Goal: Transaction & Acquisition: Purchase product/service

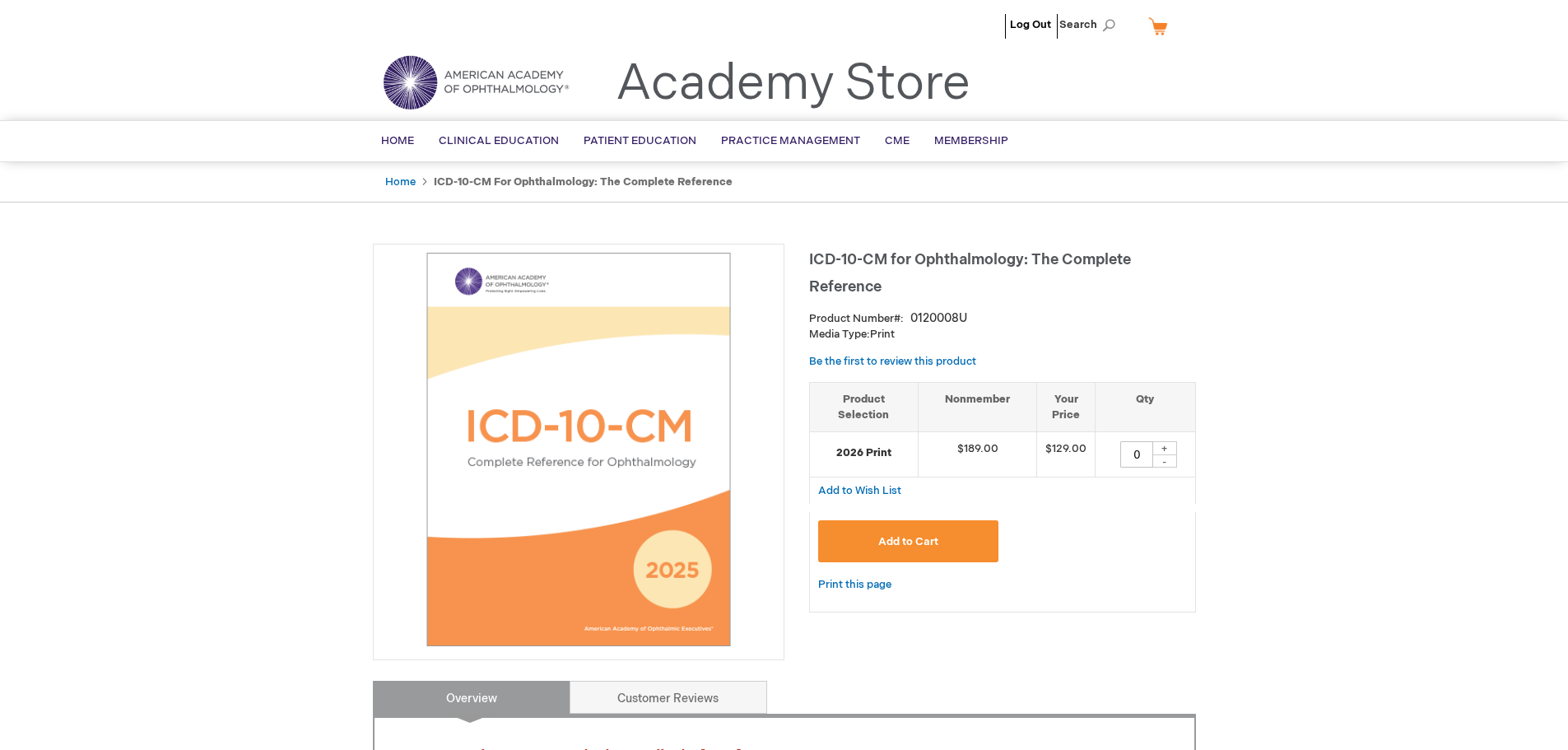
click at [540, 466] on img at bounding box center [578, 449] width 393 height 393
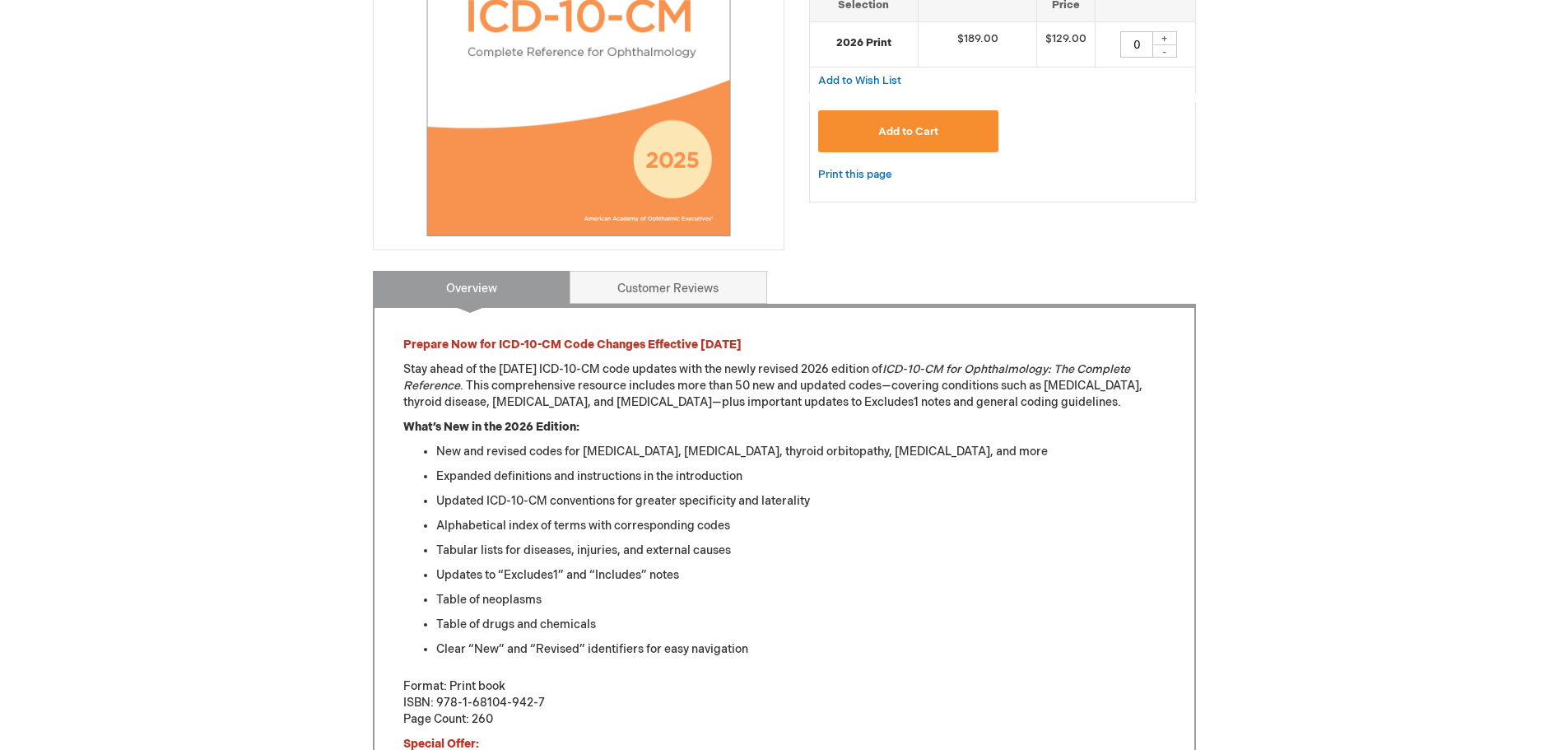
scroll to position [411, 0]
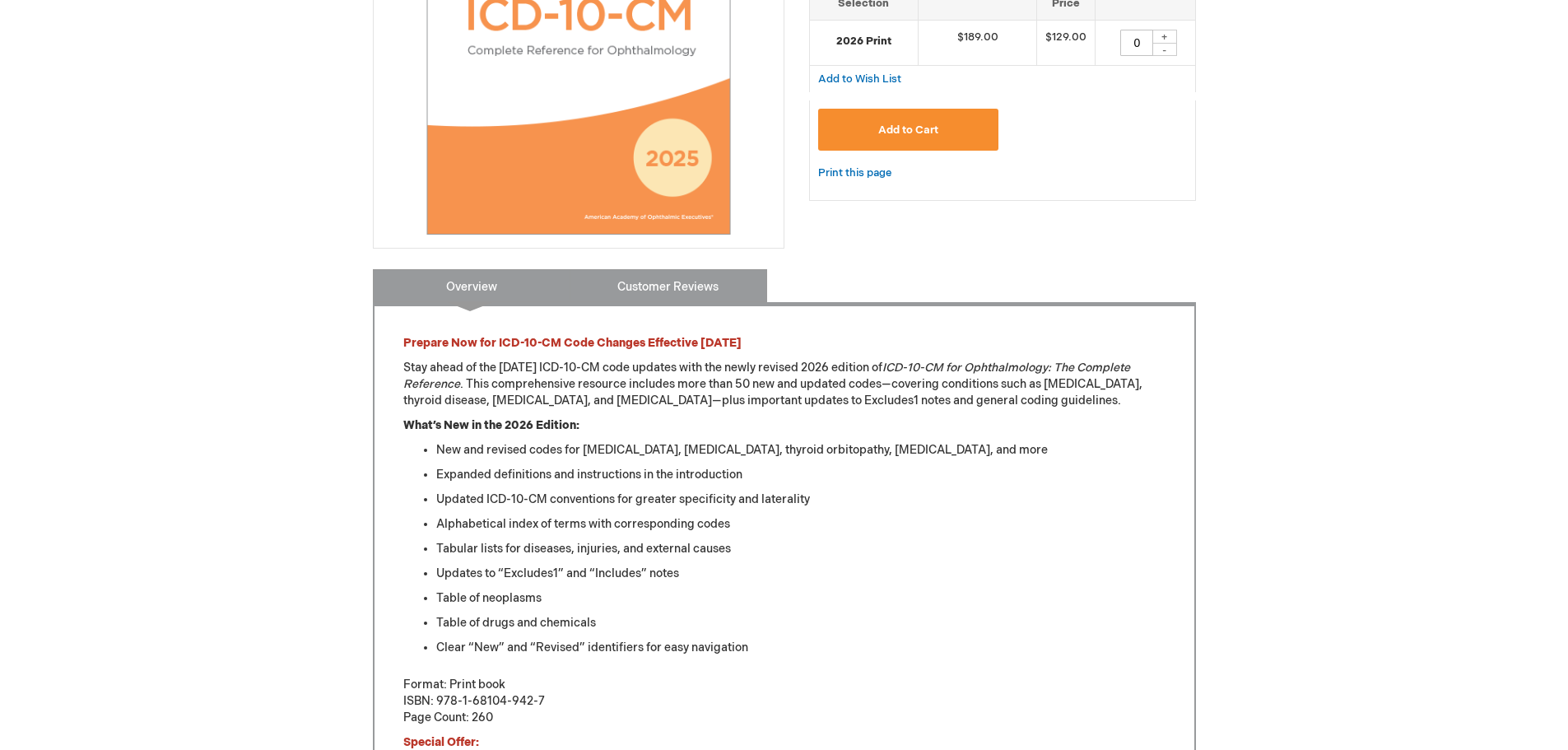
click at [618, 291] on link "Customer Reviews" at bounding box center [668, 285] width 198 height 33
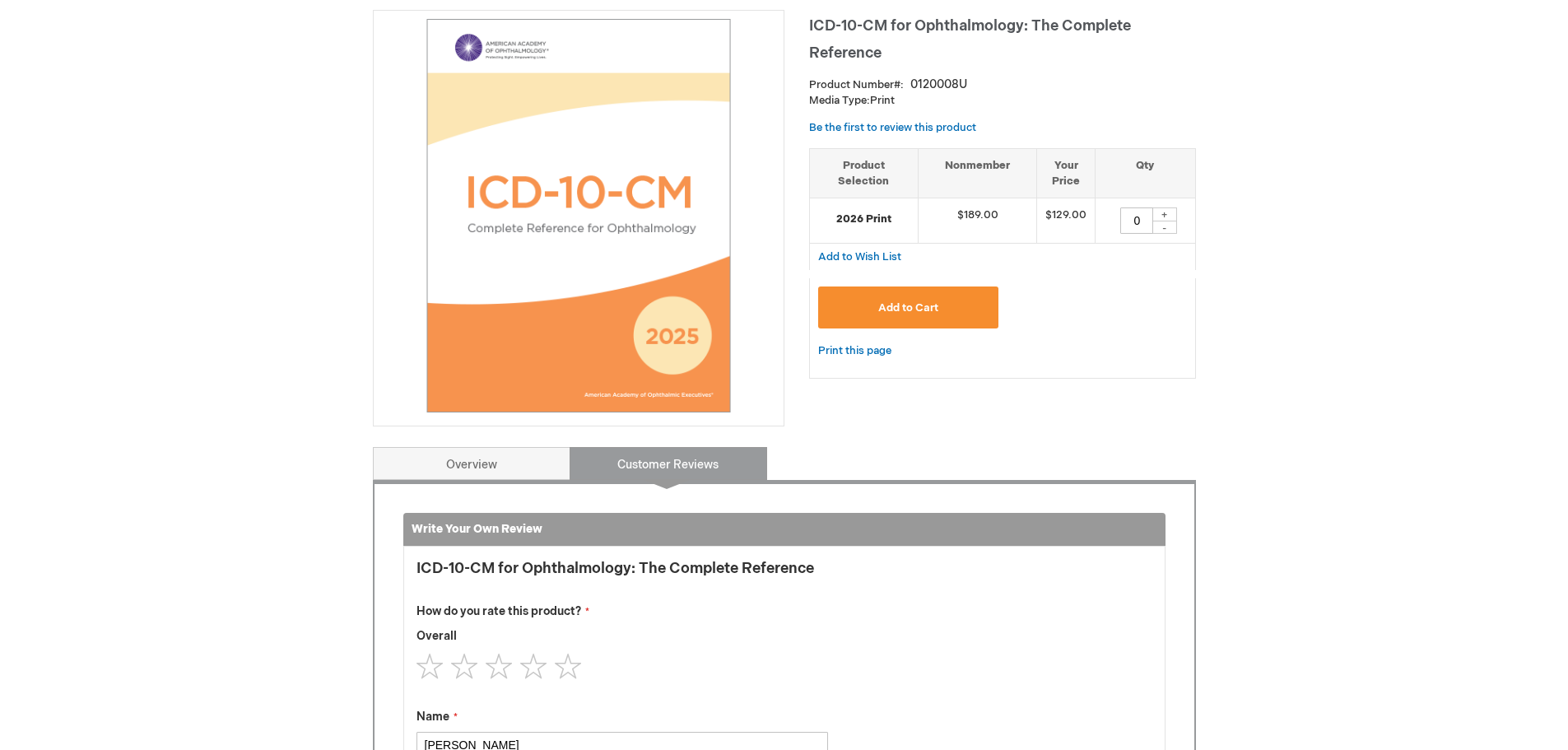
scroll to position [187, 0]
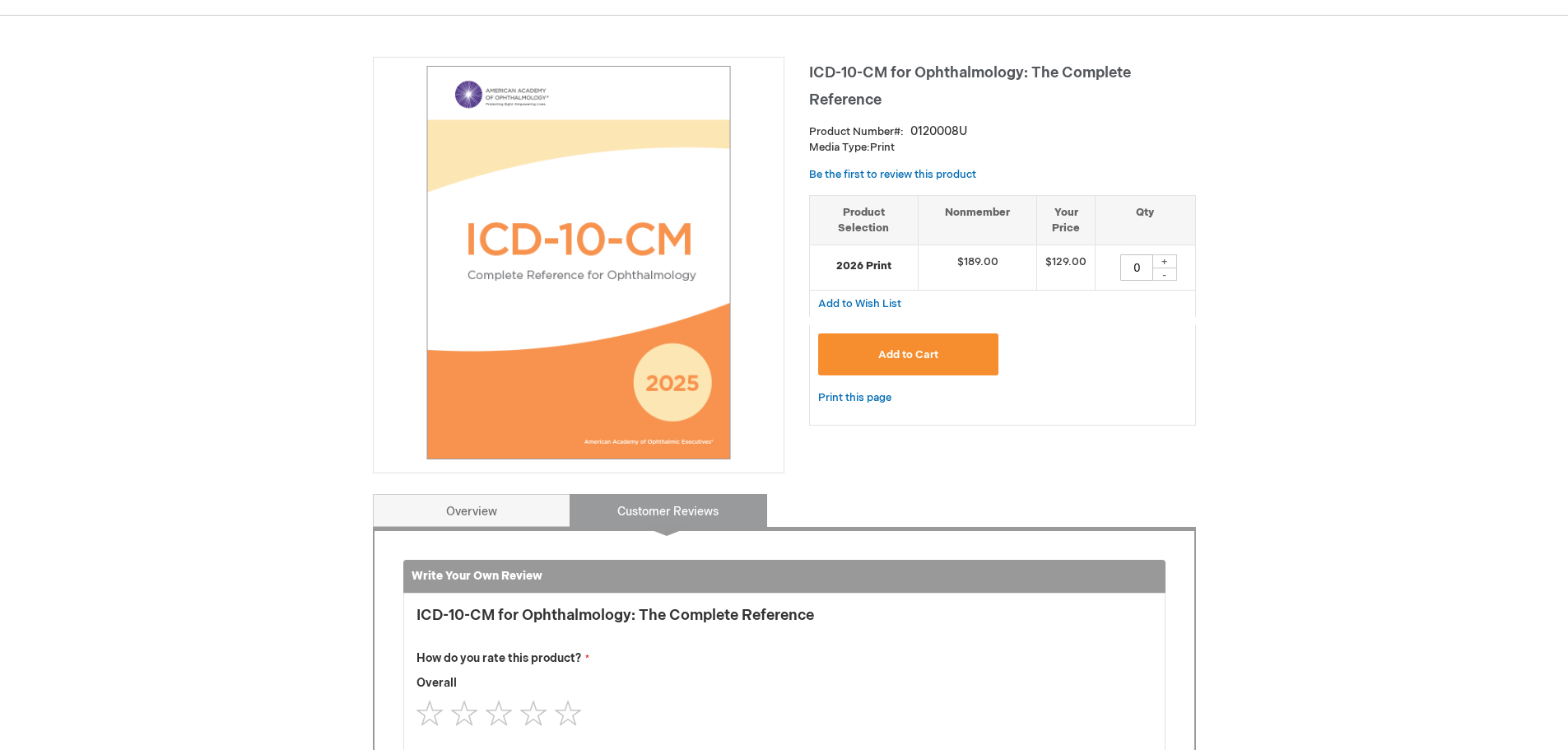
click at [596, 293] on img at bounding box center [578, 263] width 393 height 393
click at [490, 519] on link "Overview" at bounding box center [471, 509] width 198 height 33
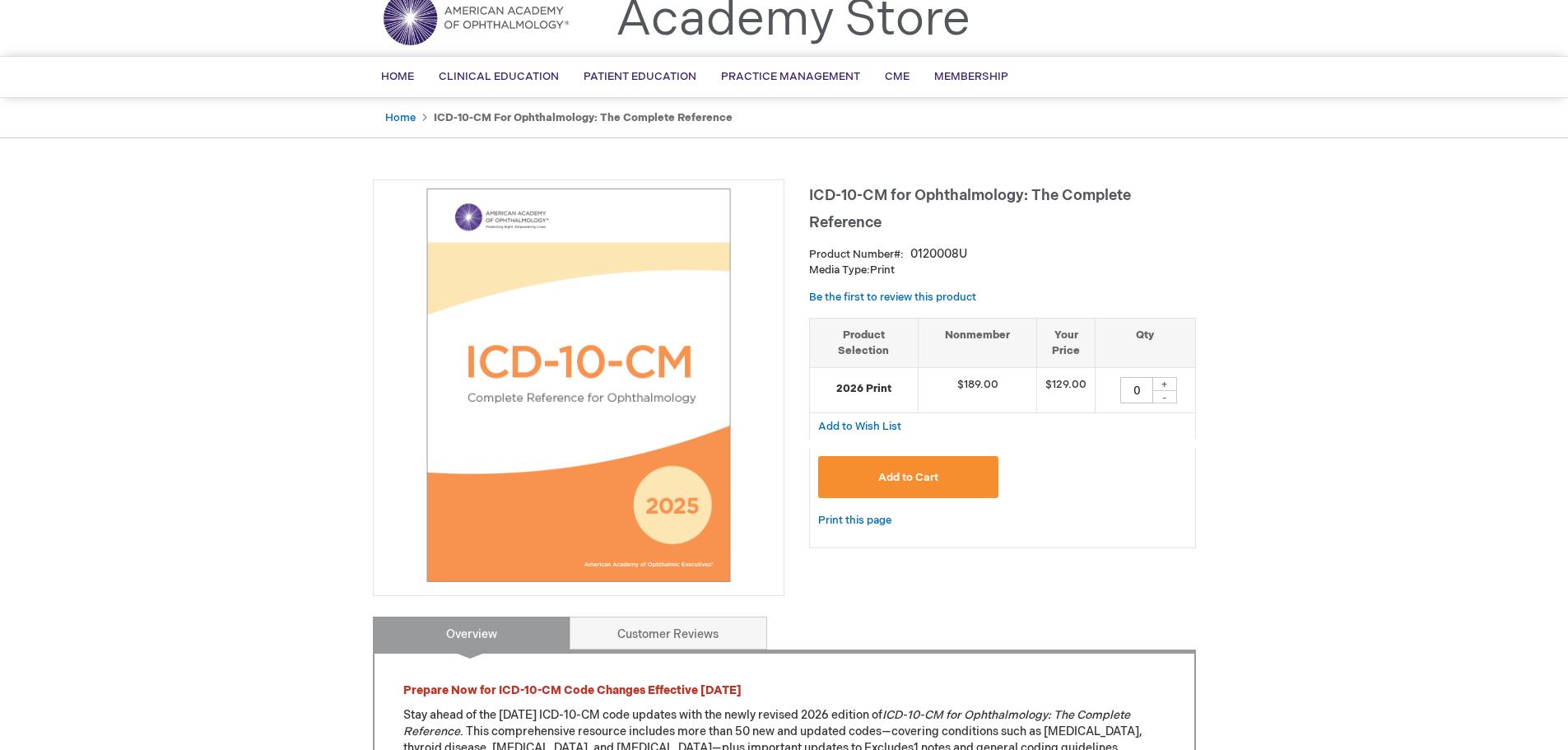
scroll to position [0, 0]
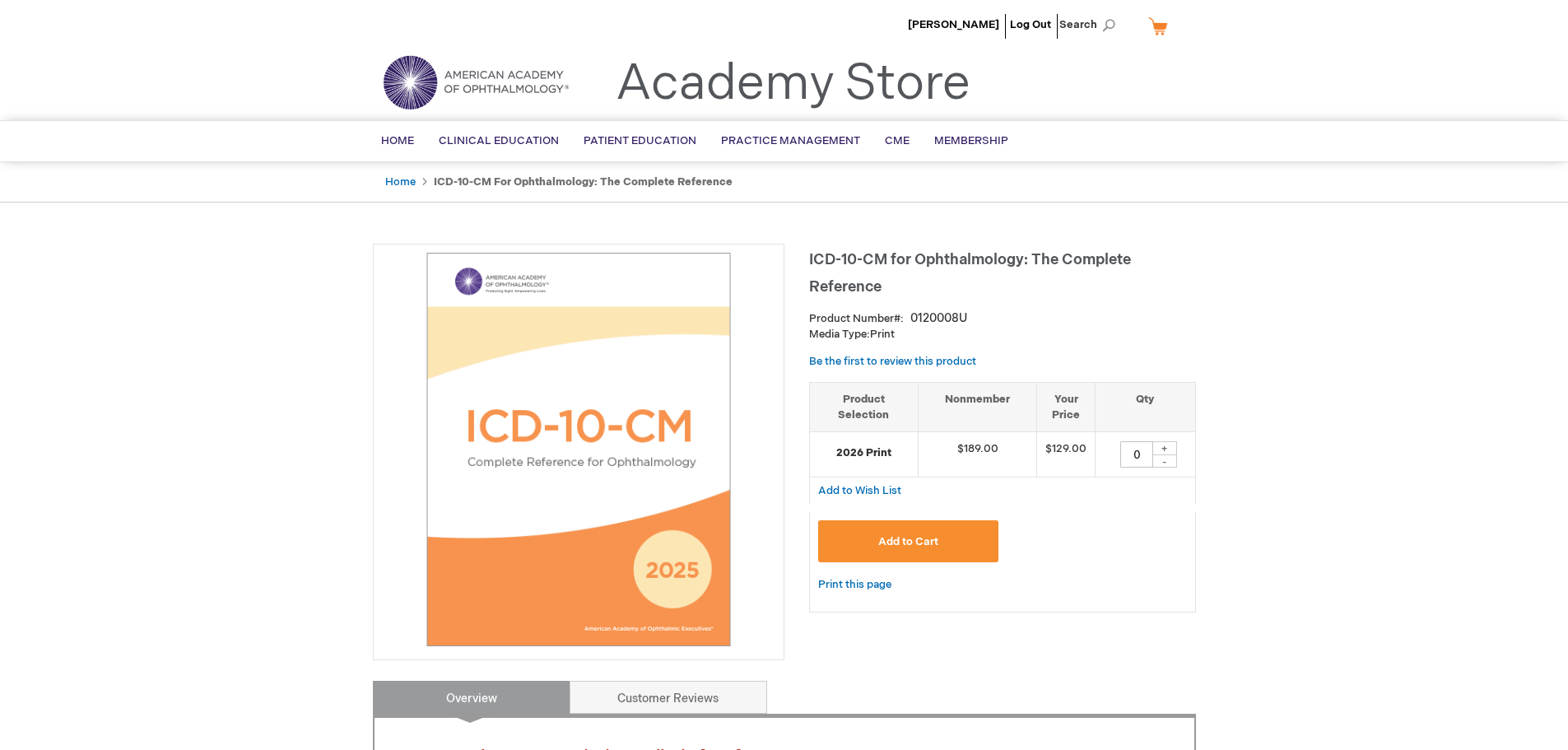
click at [1163, 446] on div "+" at bounding box center [1165, 448] width 25 height 14
type input "1"
click at [908, 543] on span "Add to Cart" at bounding box center [908, 541] width 60 height 13
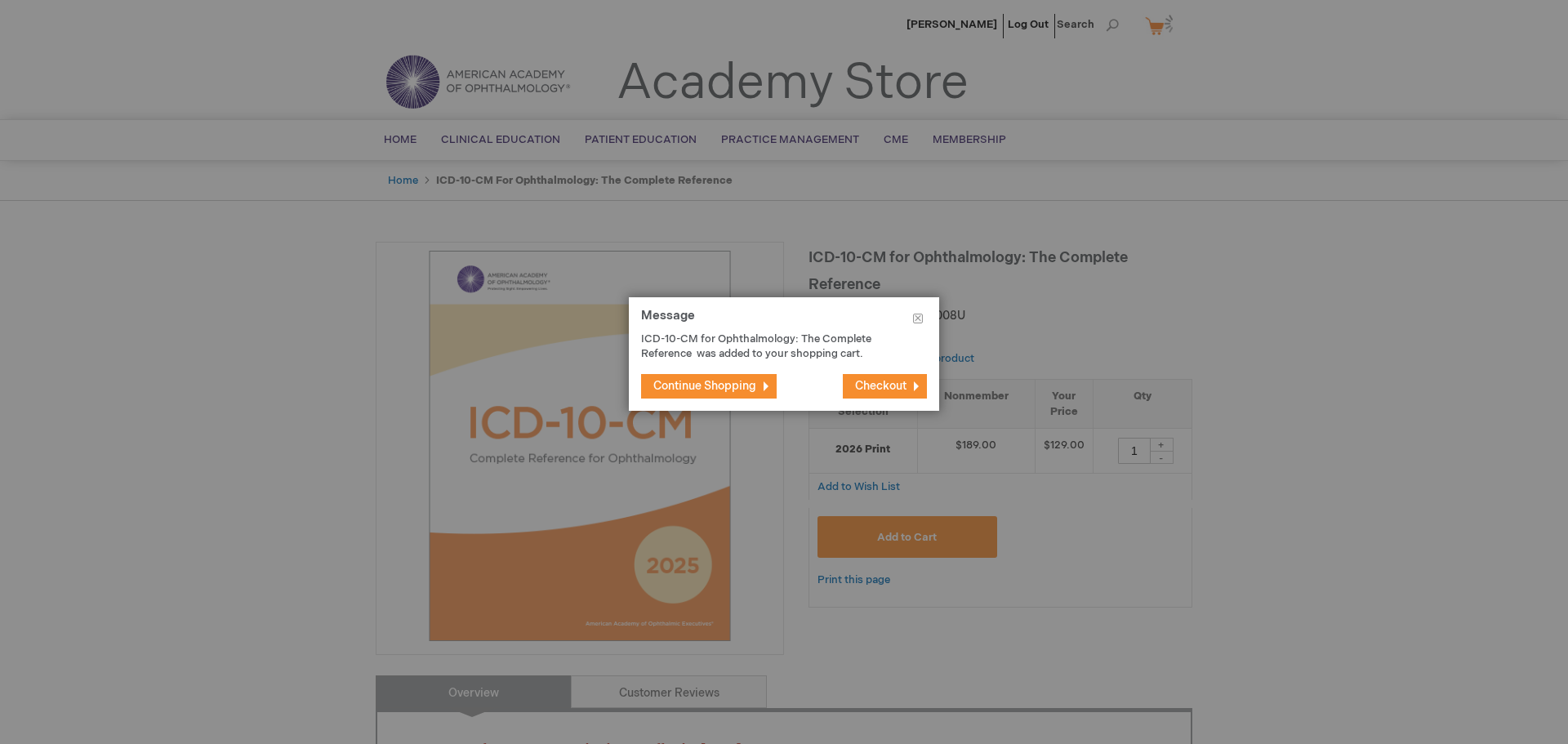
click at [732, 387] on span "Continue Shopping" at bounding box center [705, 385] width 103 height 14
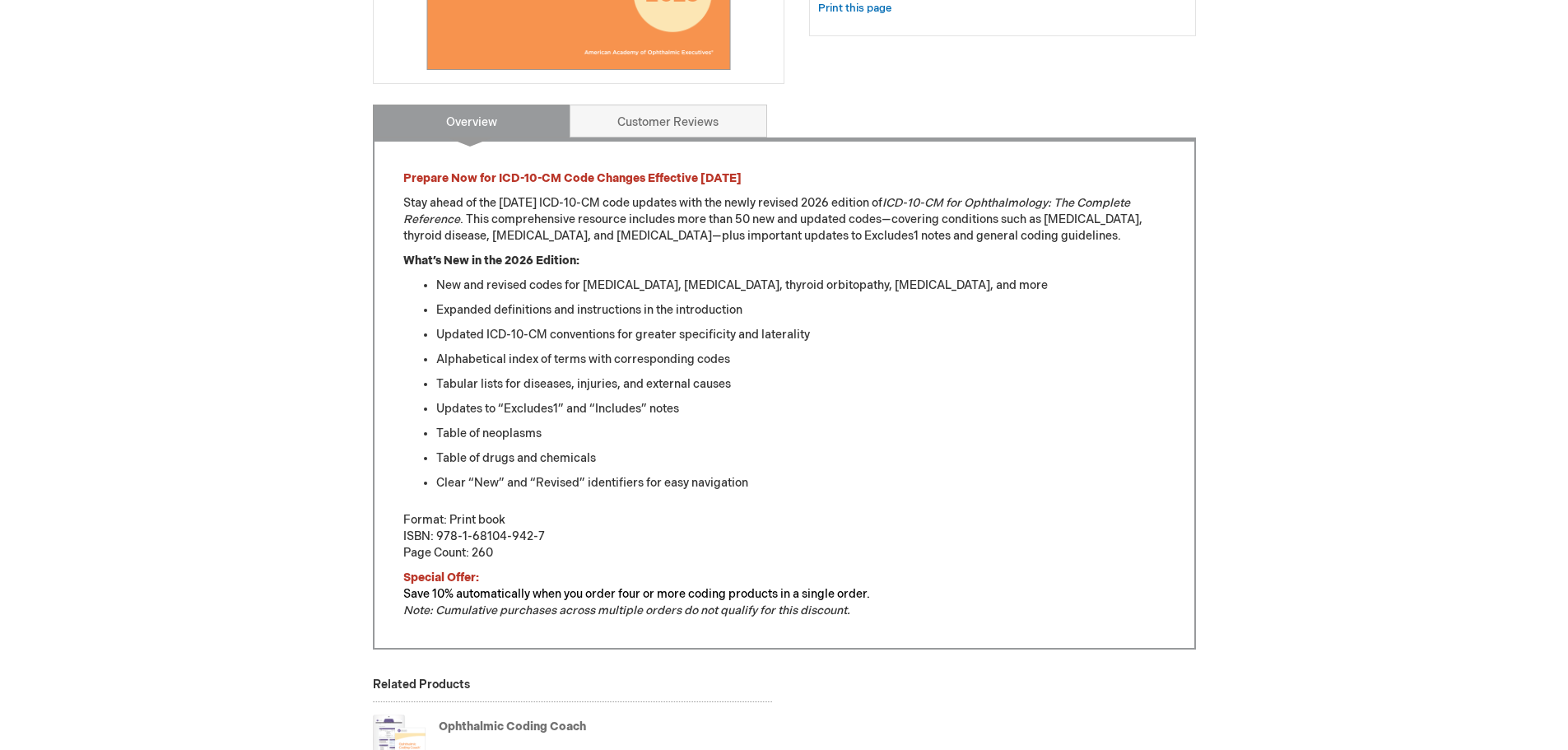
scroll to position [1026, 0]
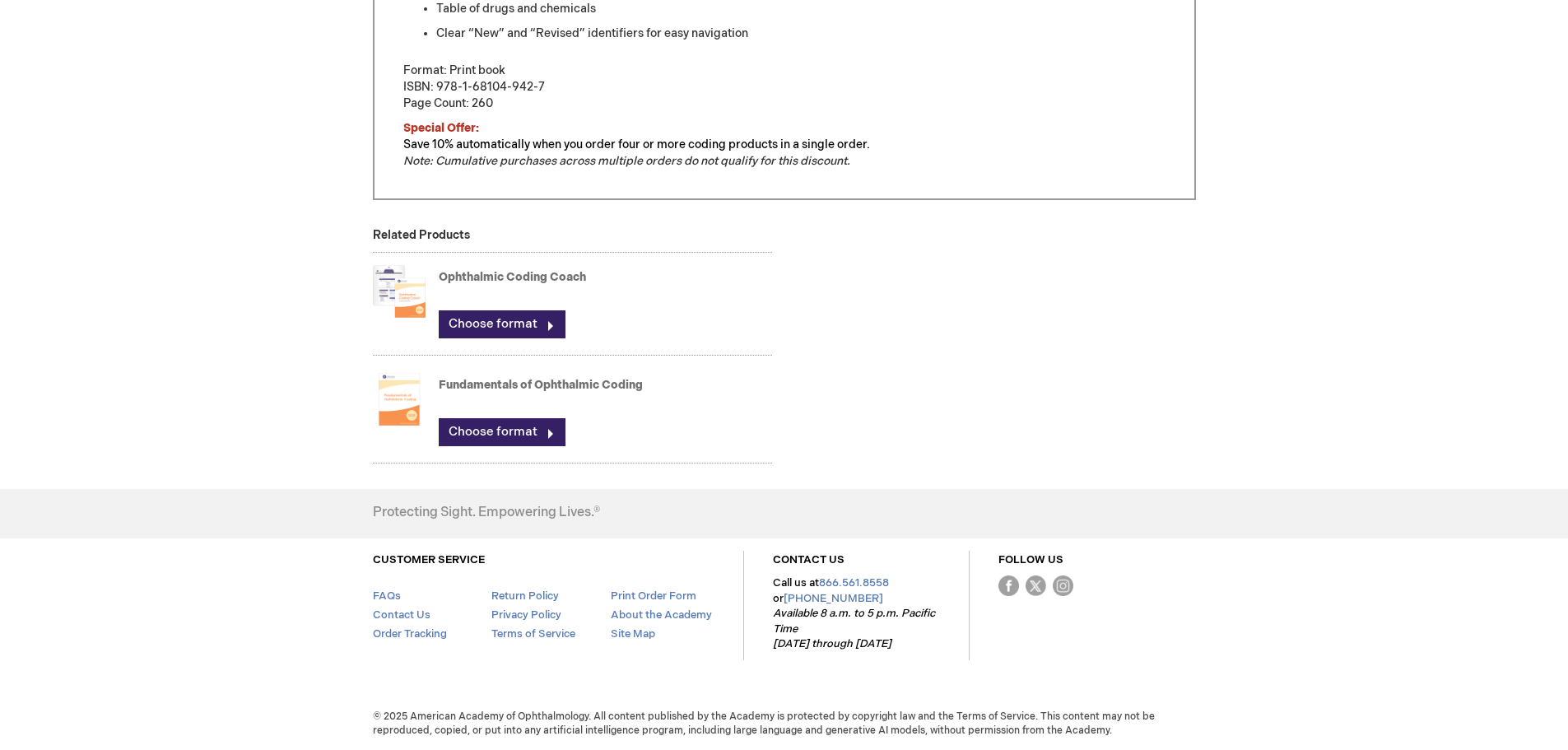
click at [399, 287] on img at bounding box center [398, 292] width 53 height 66
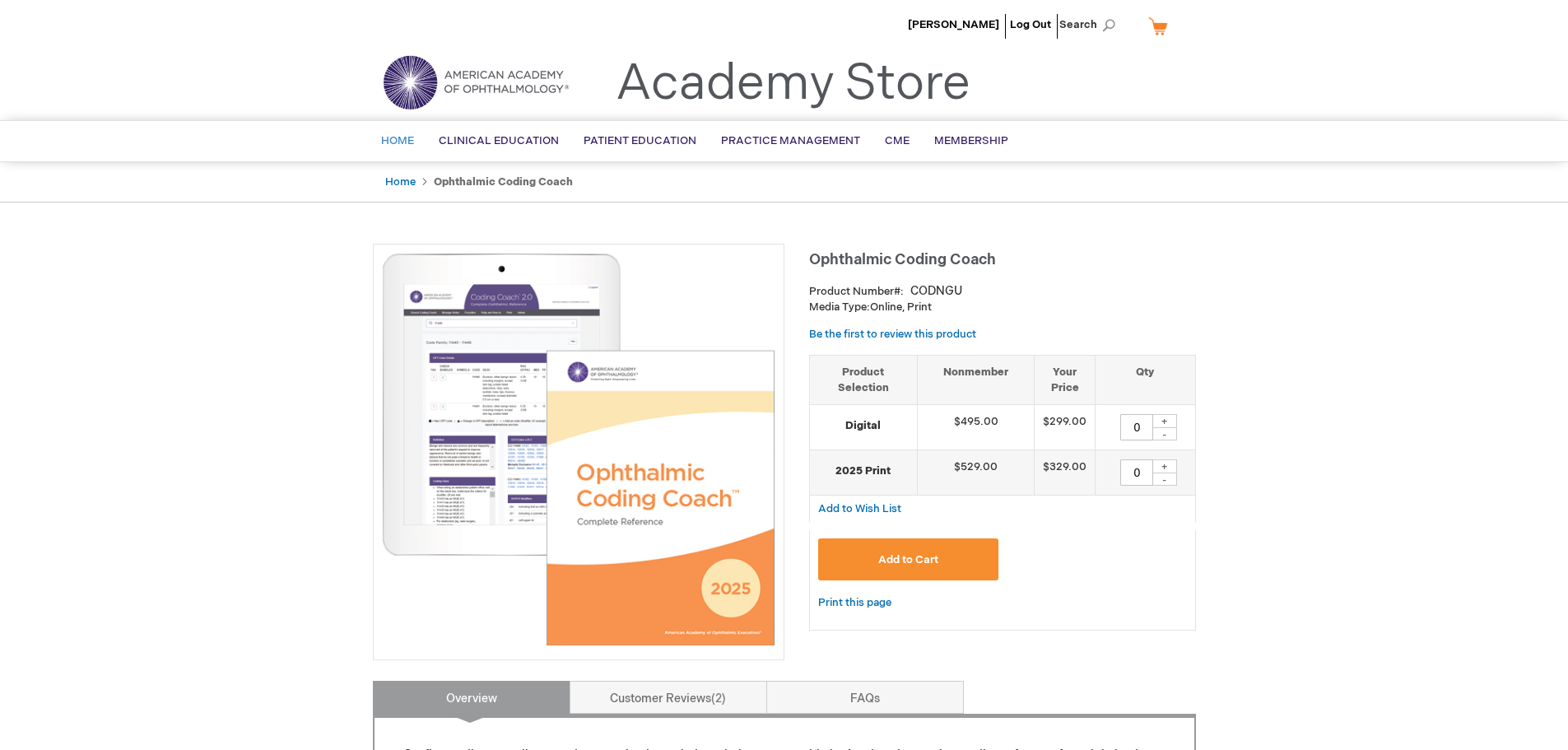
click at [399, 148] on span "Home" at bounding box center [397, 140] width 33 height 13
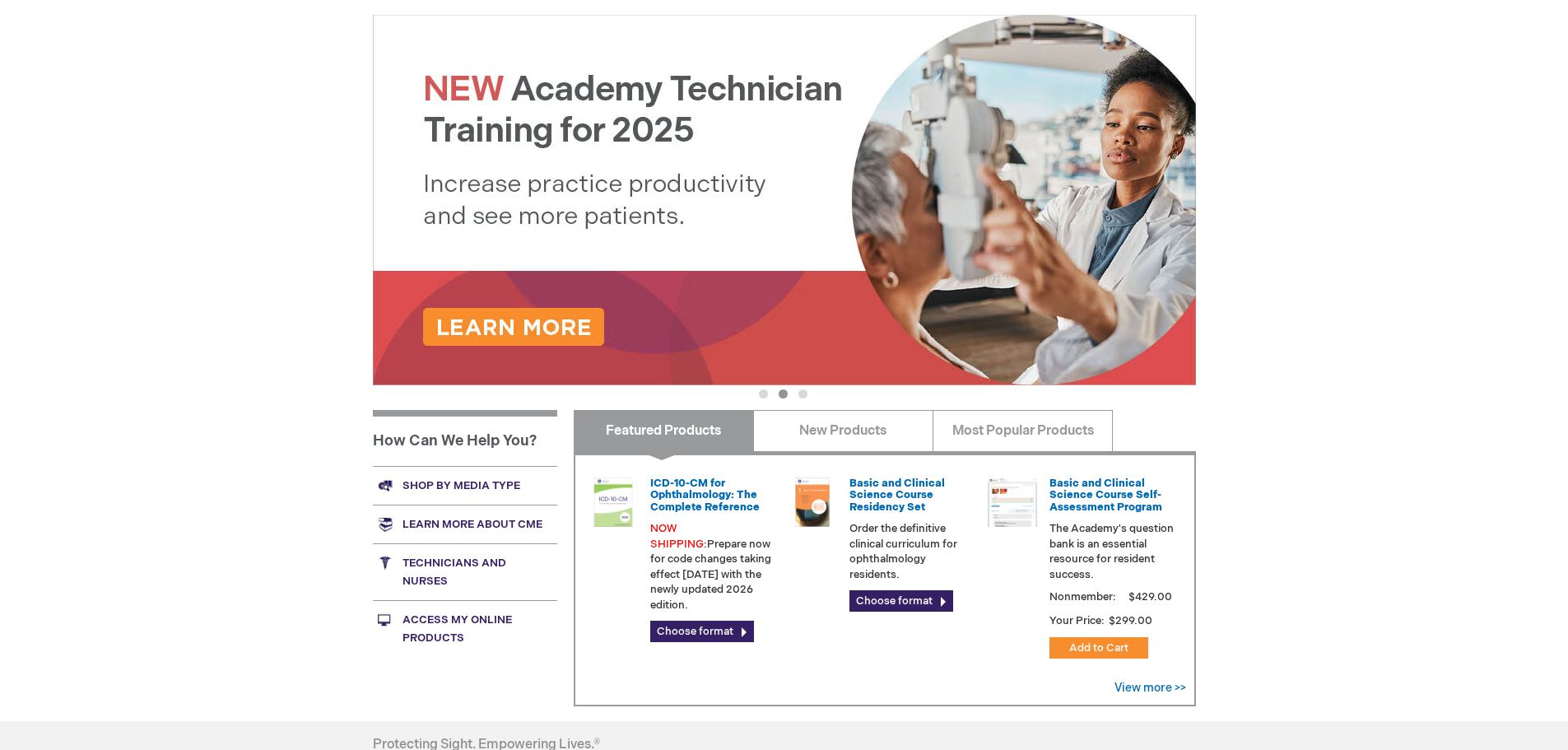
scroll to position [330, 0]
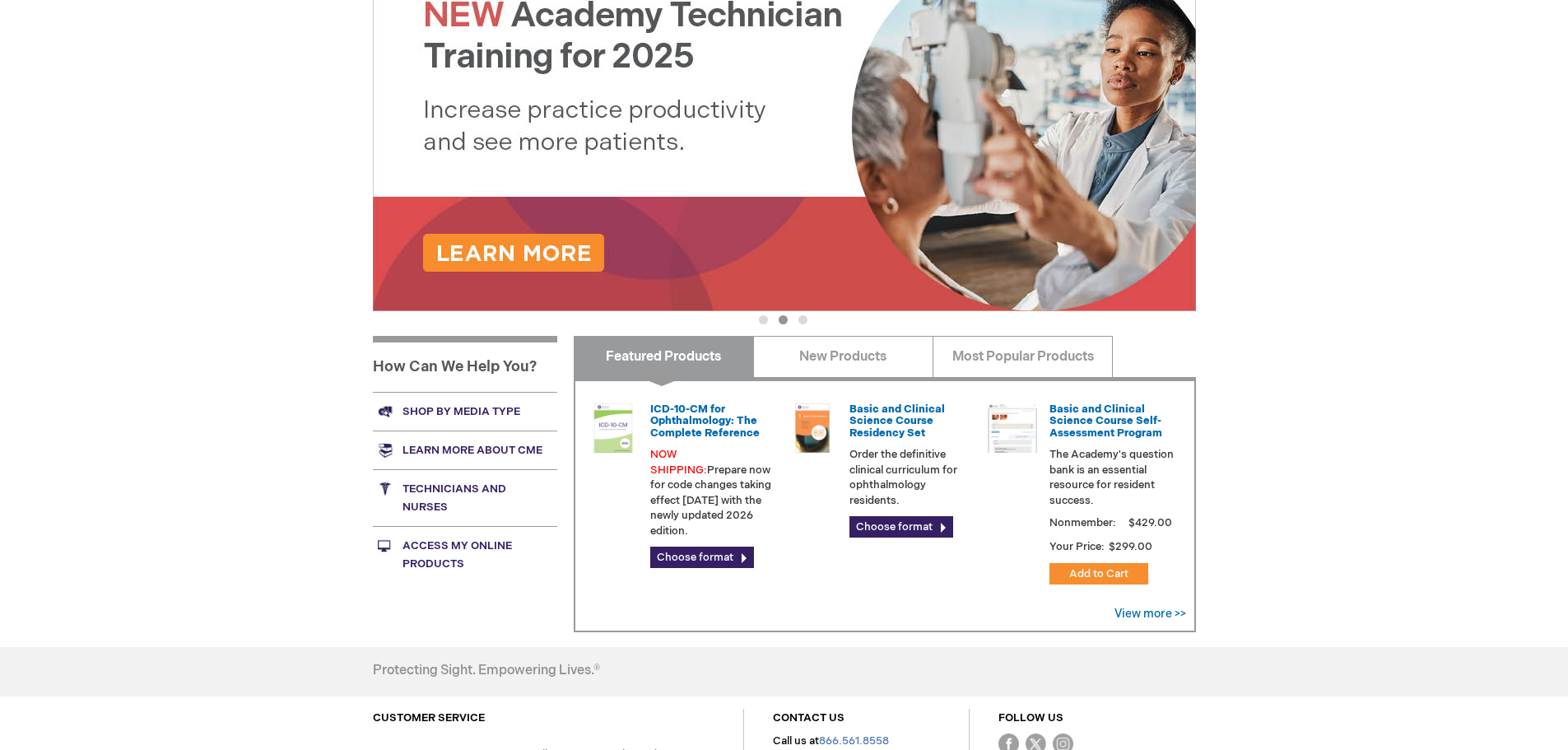
click at [673, 363] on div "Featured Products ICD-10-CM for Ophthalmology: The Complete Reference NOW SHIPP…" at bounding box center [884, 480] width 622 height 291
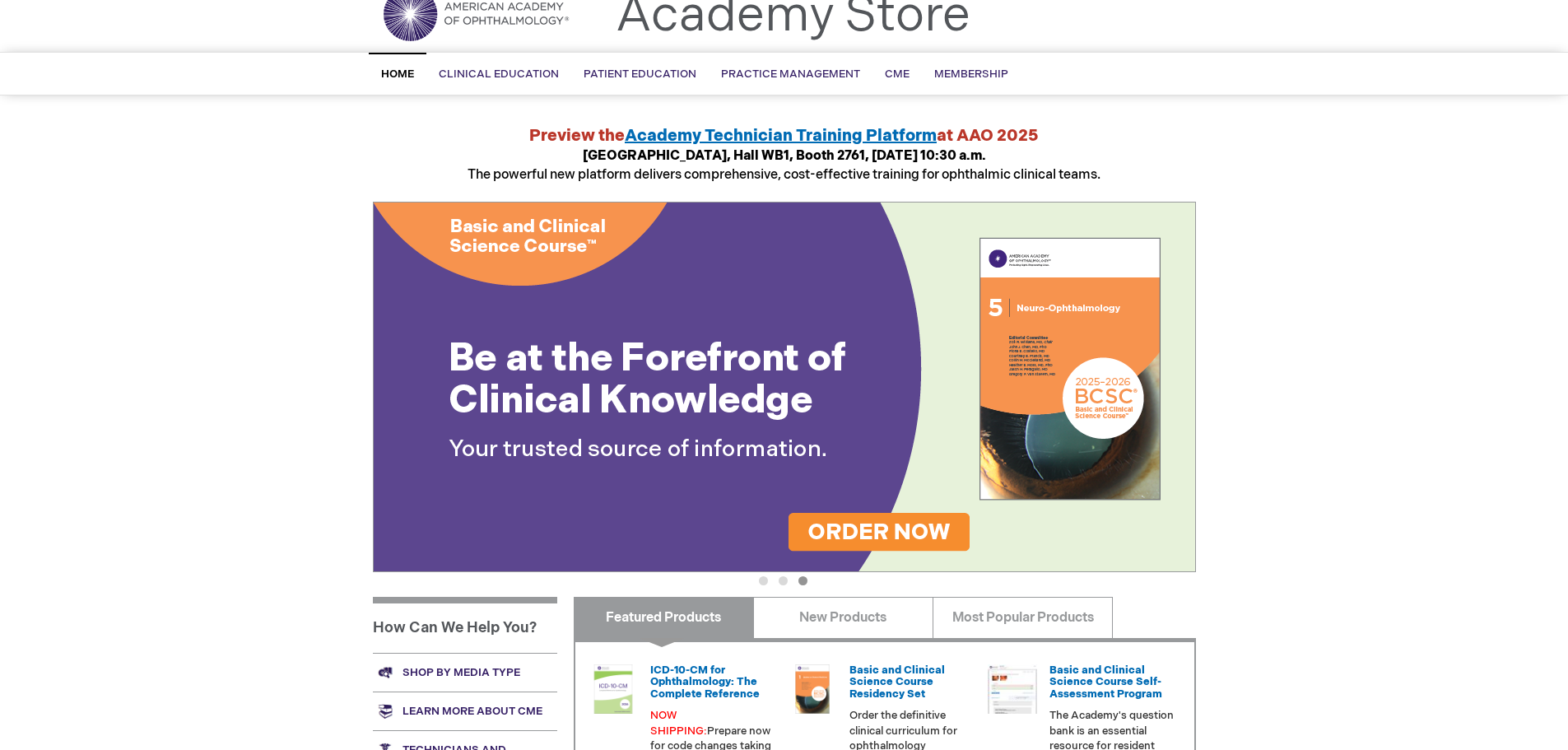
scroll to position [0, 0]
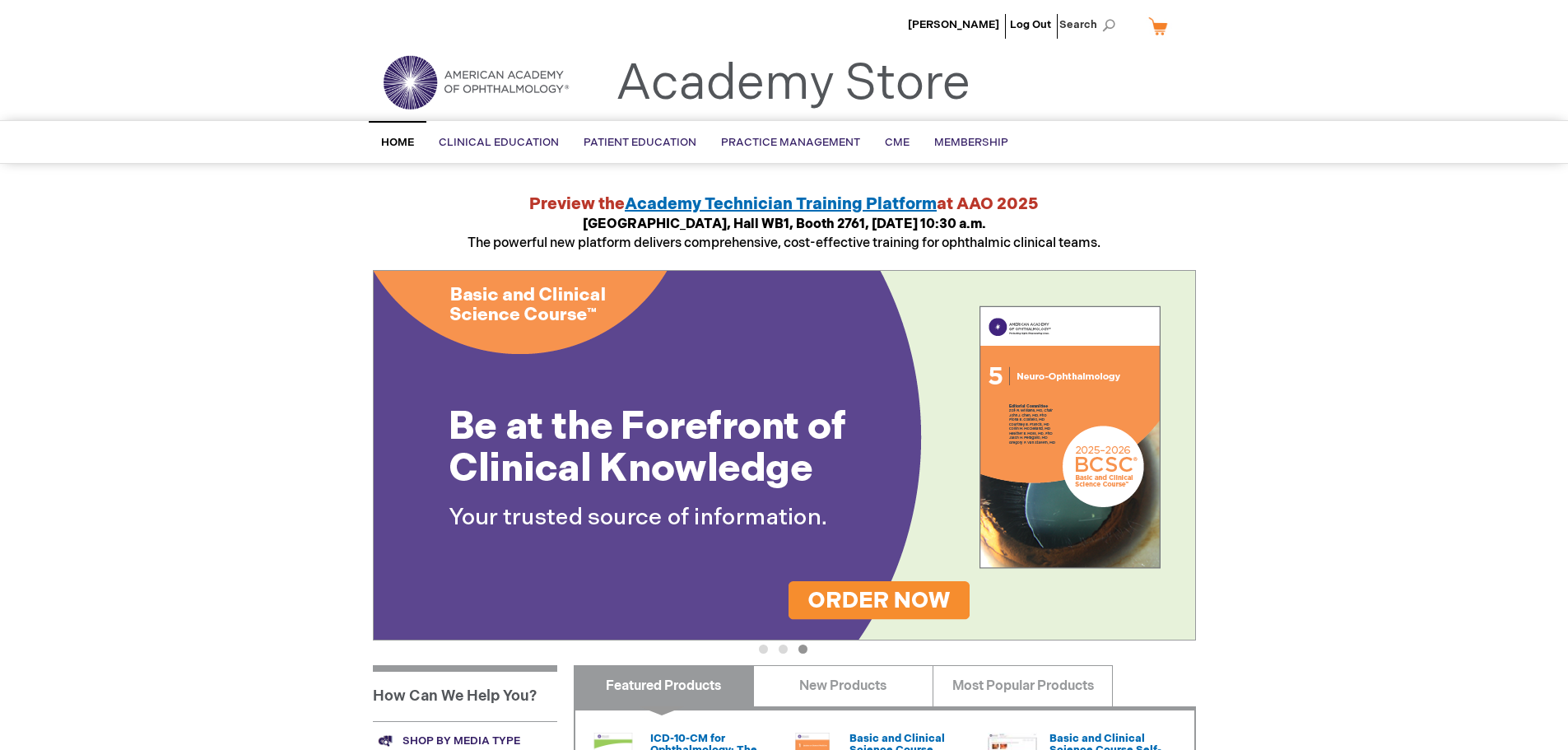
click at [398, 143] on span "Home" at bounding box center [397, 142] width 33 height 13
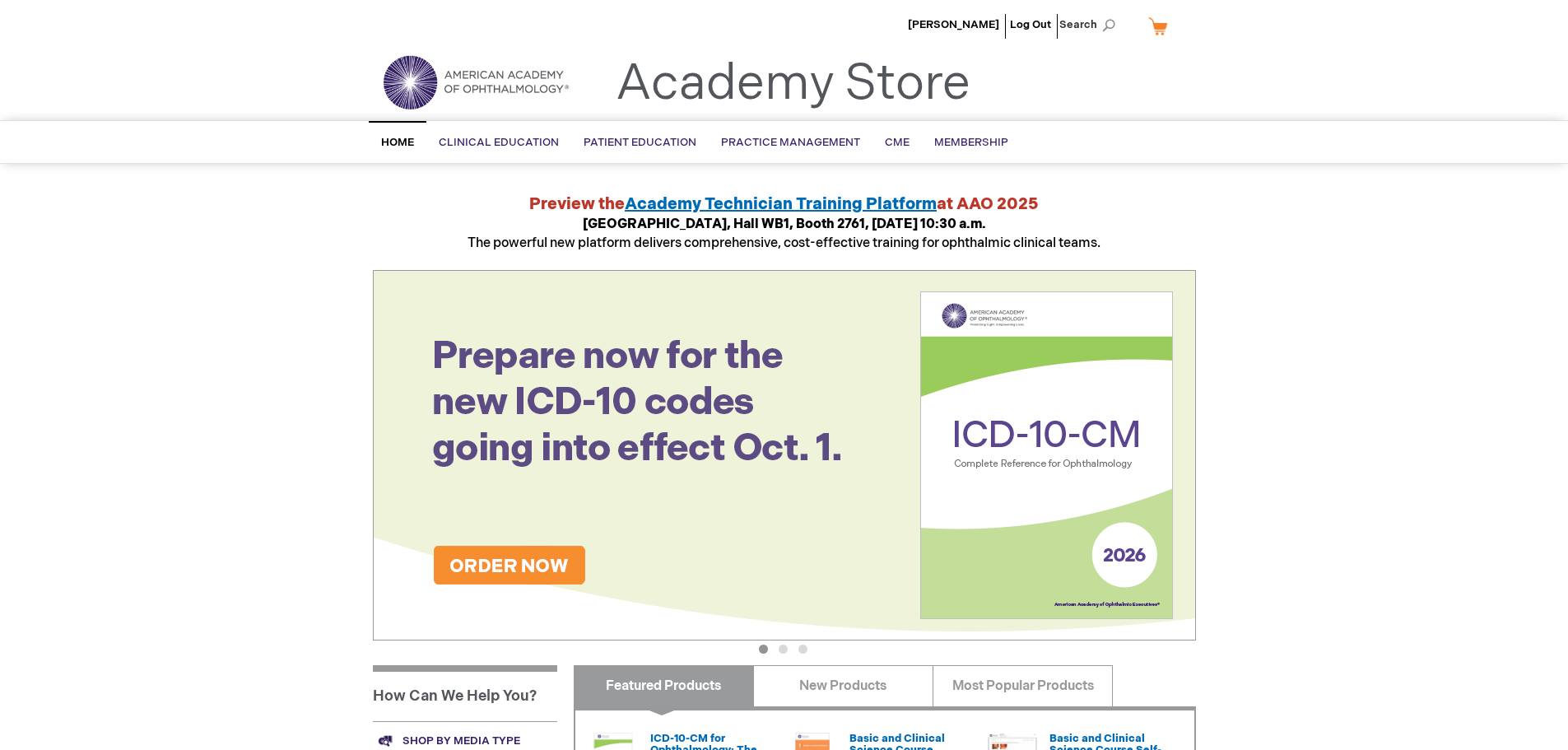
click at [782, 652] on button "2" at bounding box center [783, 648] width 9 height 9
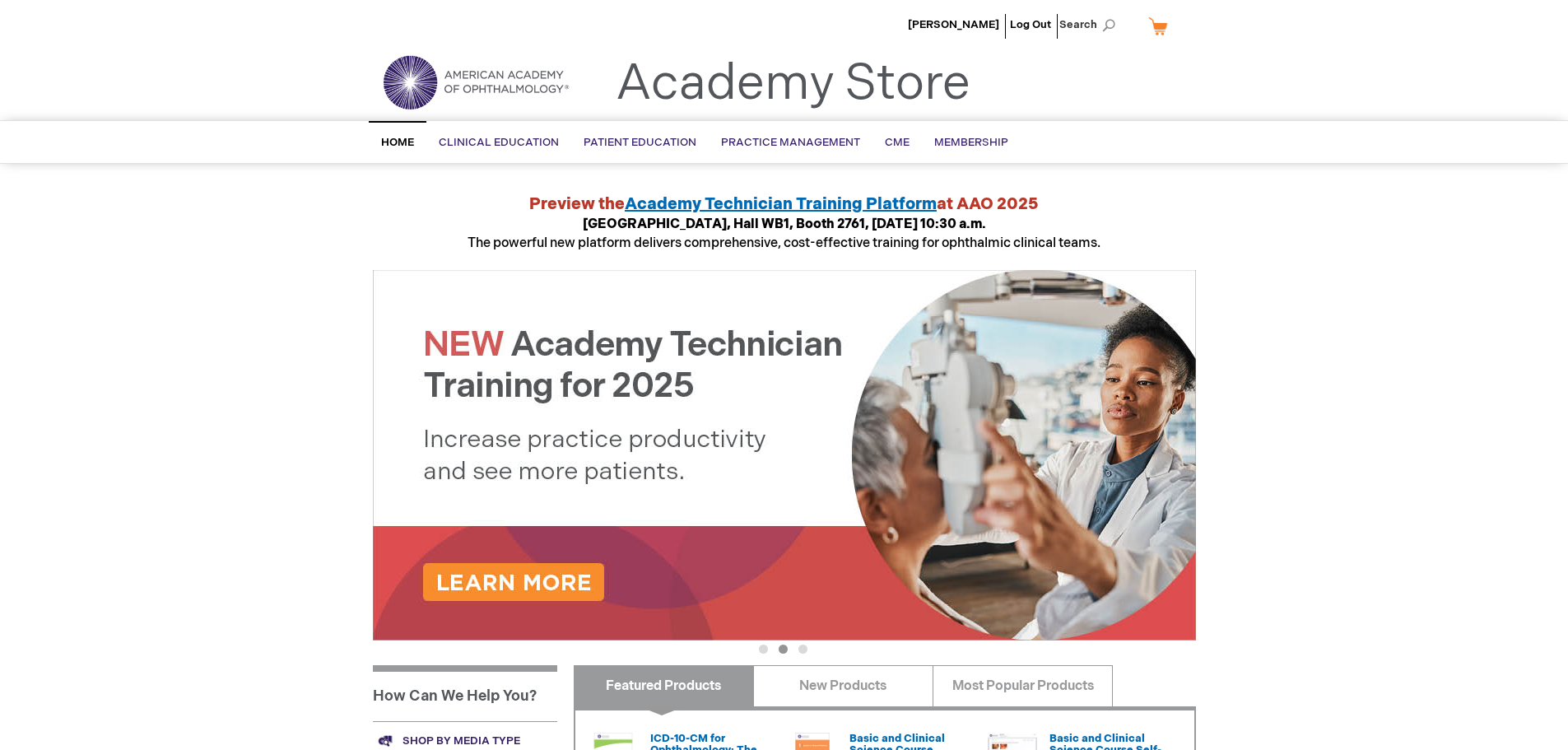
click at [802, 648] on button "3" at bounding box center [802, 648] width 9 height 9
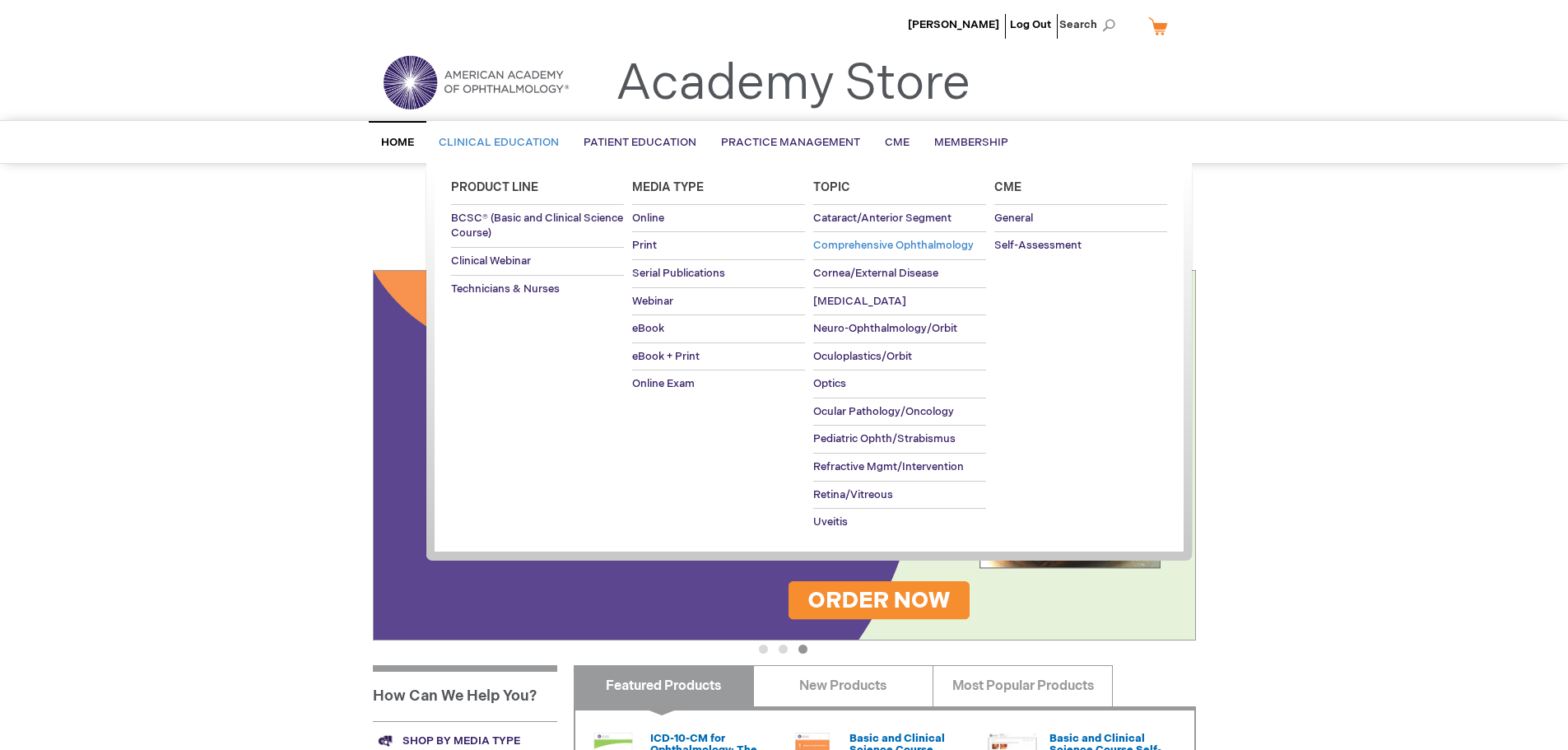
click at [839, 251] on span "Comprehensive Ophthalmology" at bounding box center [893, 245] width 161 height 13
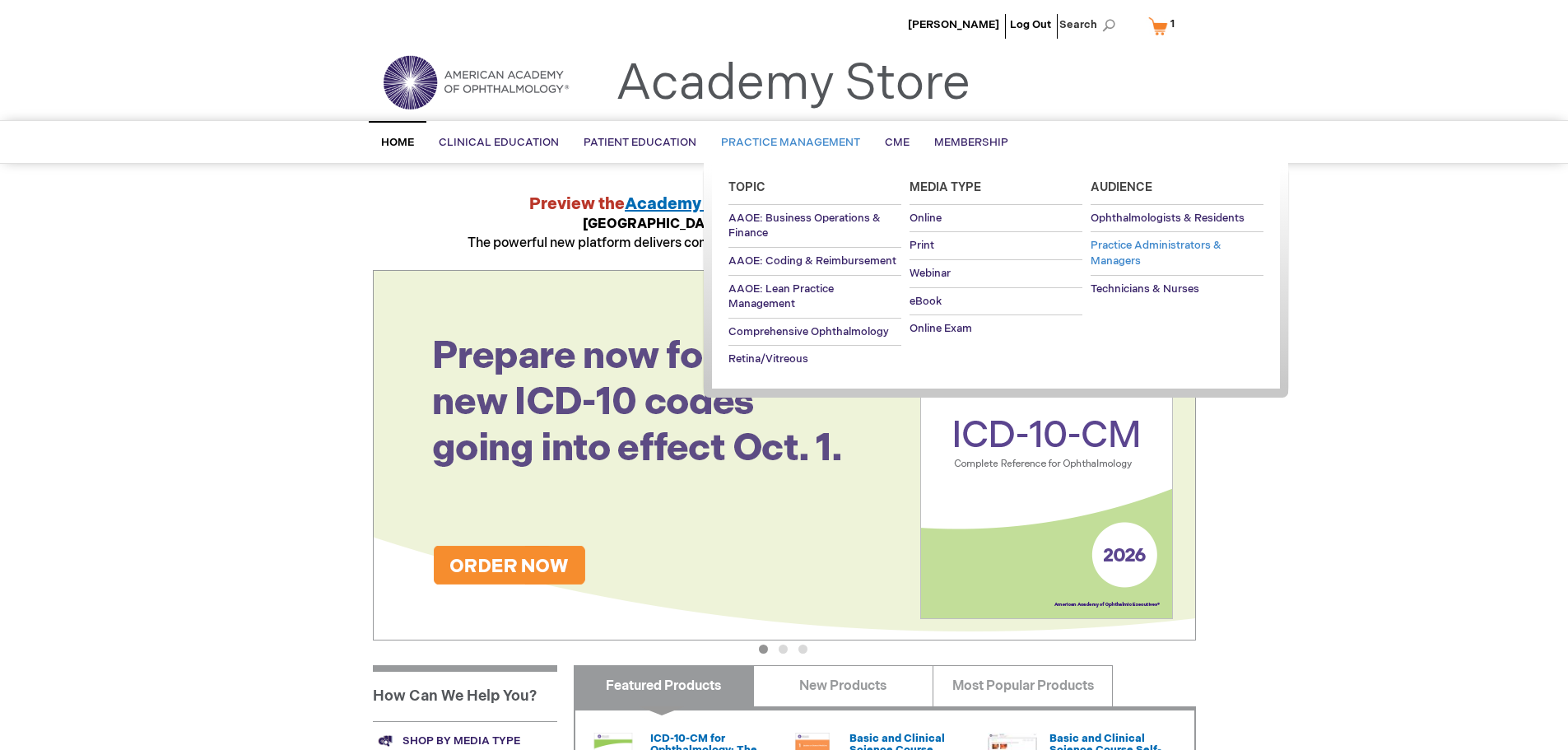
click at [1167, 247] on span "Practice Administrators & Managers" at bounding box center [1156, 253] width 131 height 29
